Goal: Information Seeking & Learning: Learn about a topic

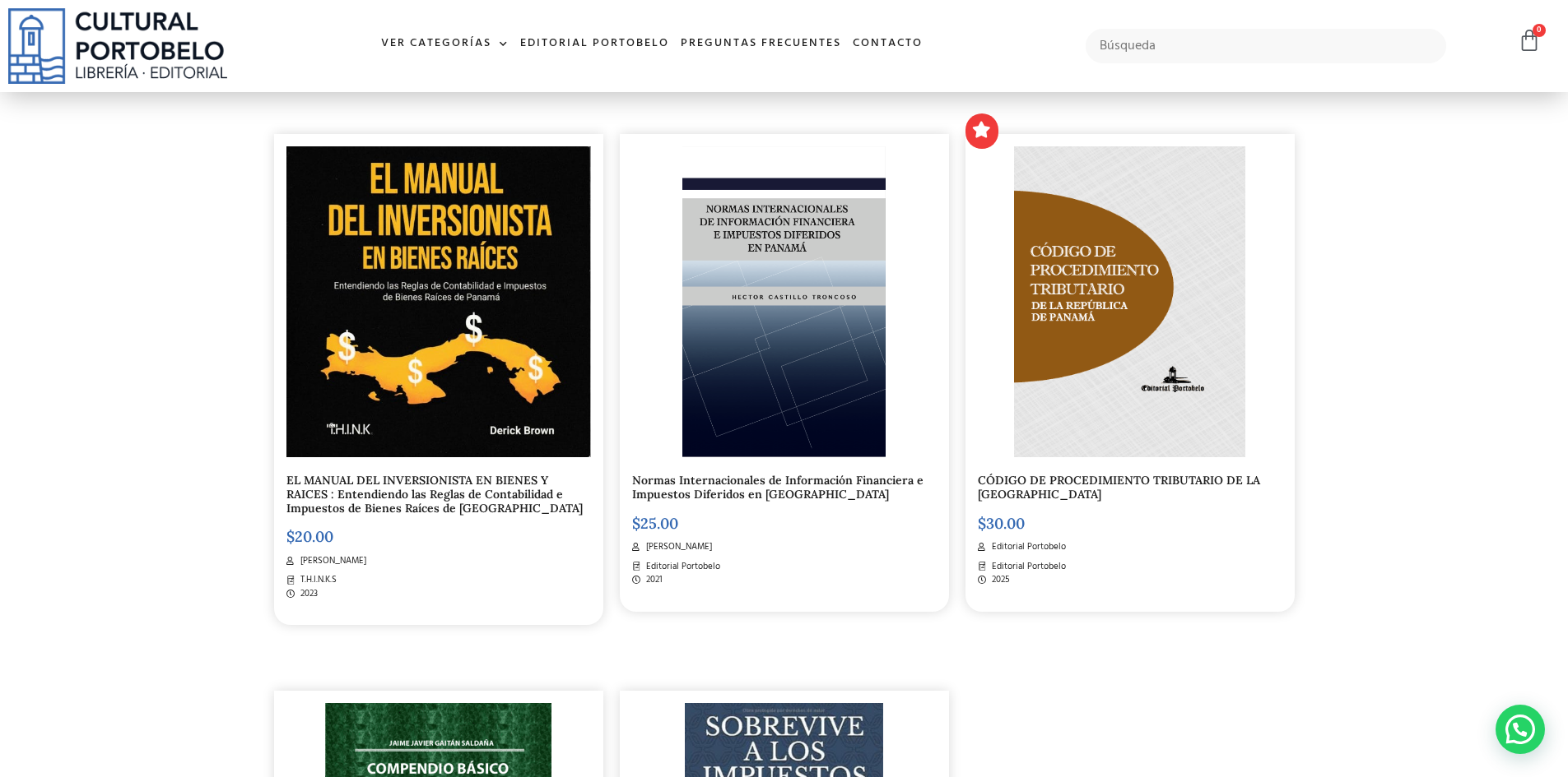
scroll to position [380, 0]
click at [701, 491] on link "Normas Internacionales de Información Financiera e Impuestos Diferidos en [GEOG…" at bounding box center [777, 487] width 291 height 29
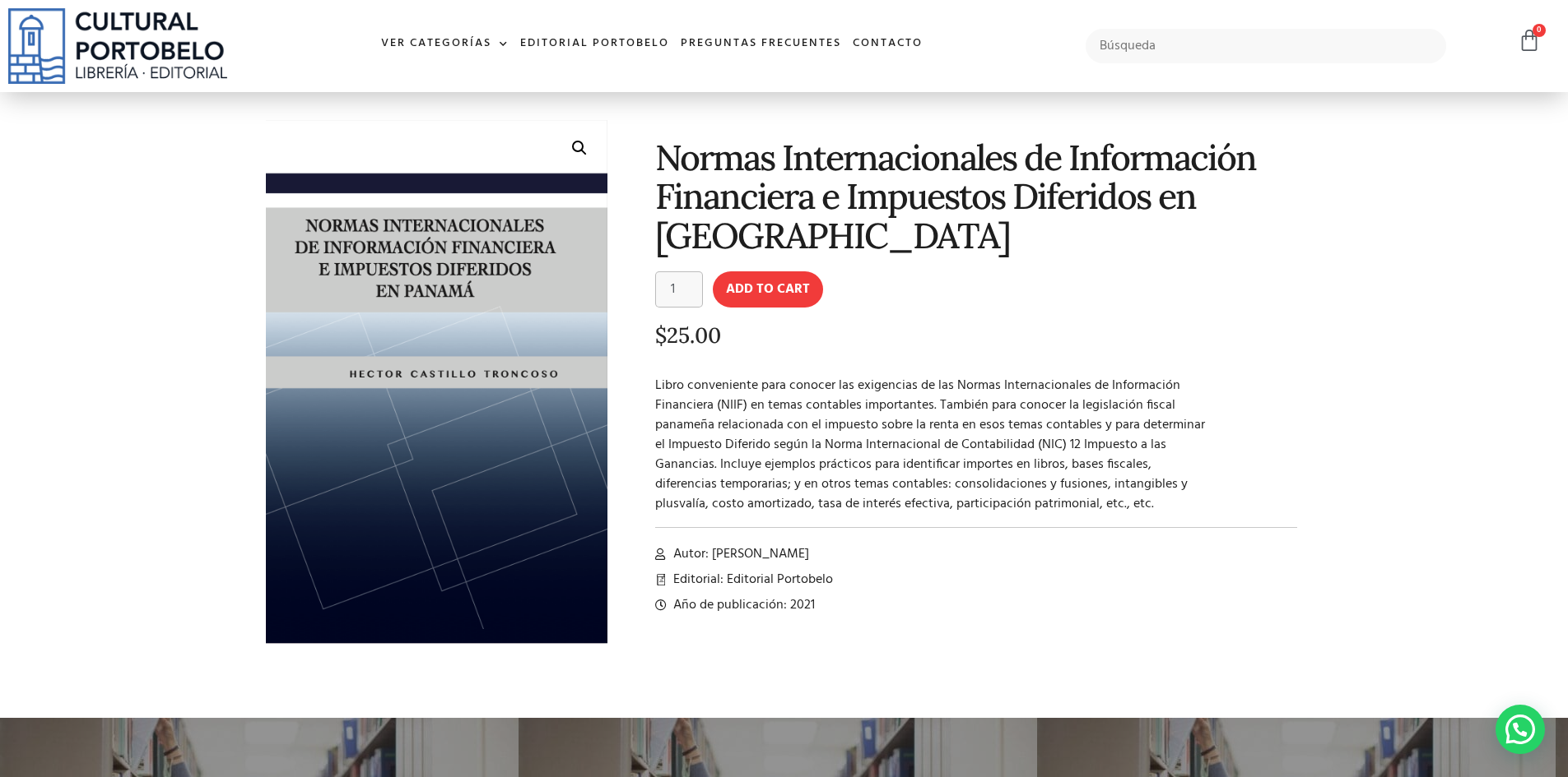
scroll to position [47, 0]
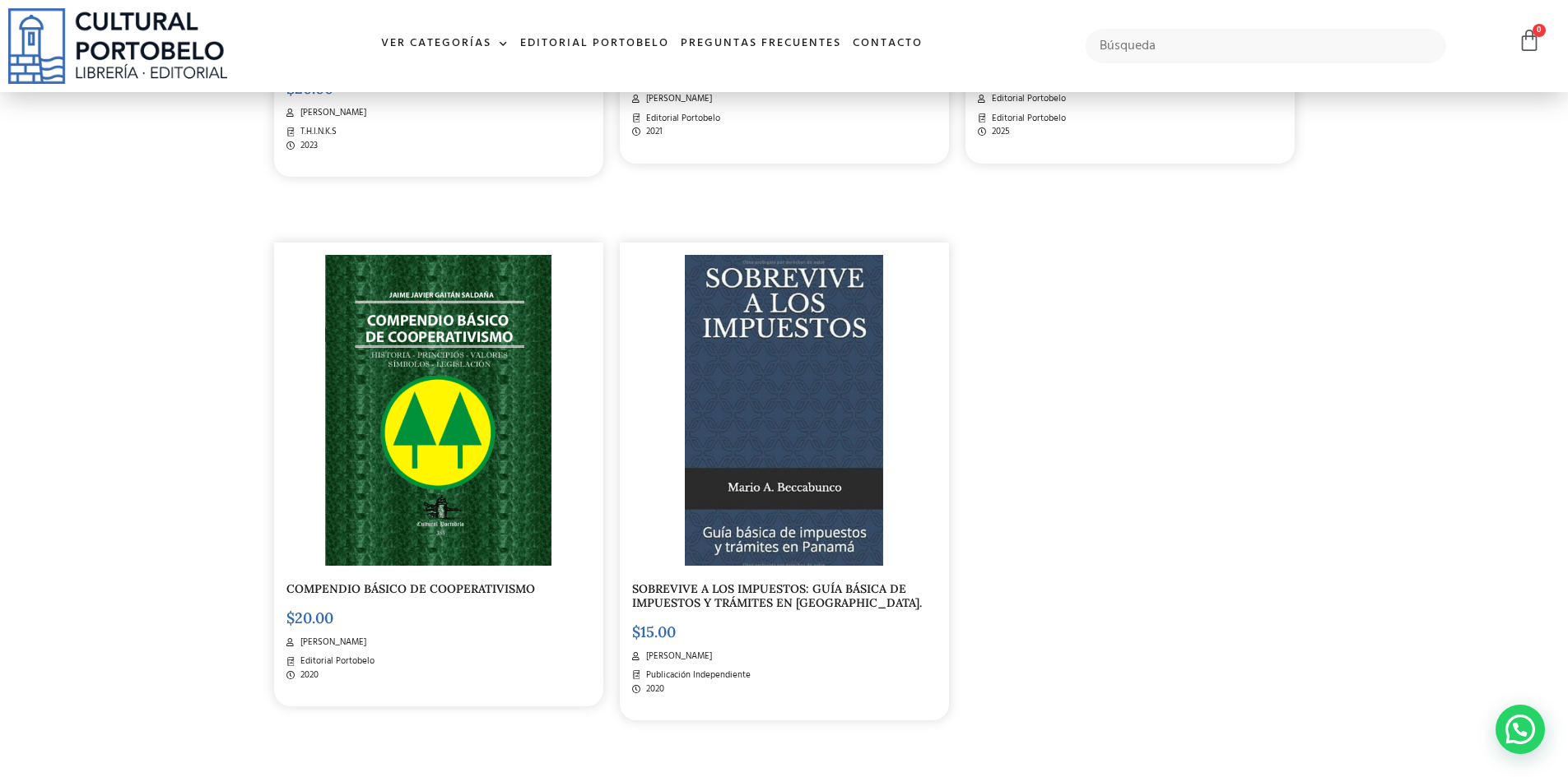
scroll to position [858, 0]
